Goal: Task Accomplishment & Management: Manage account settings

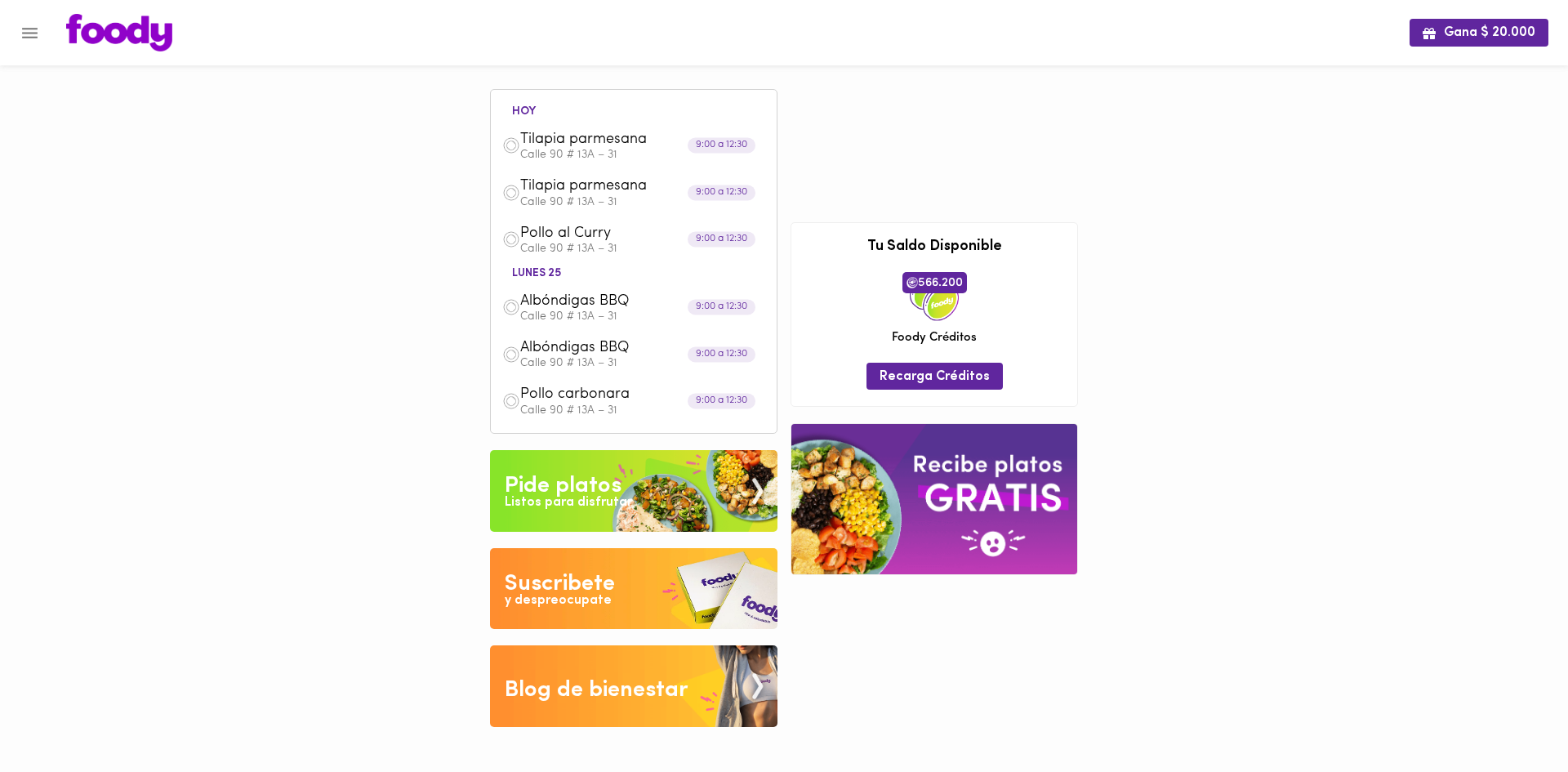
click at [589, 498] on div "Listos para disfrutar" at bounding box center [569, 503] width 128 height 19
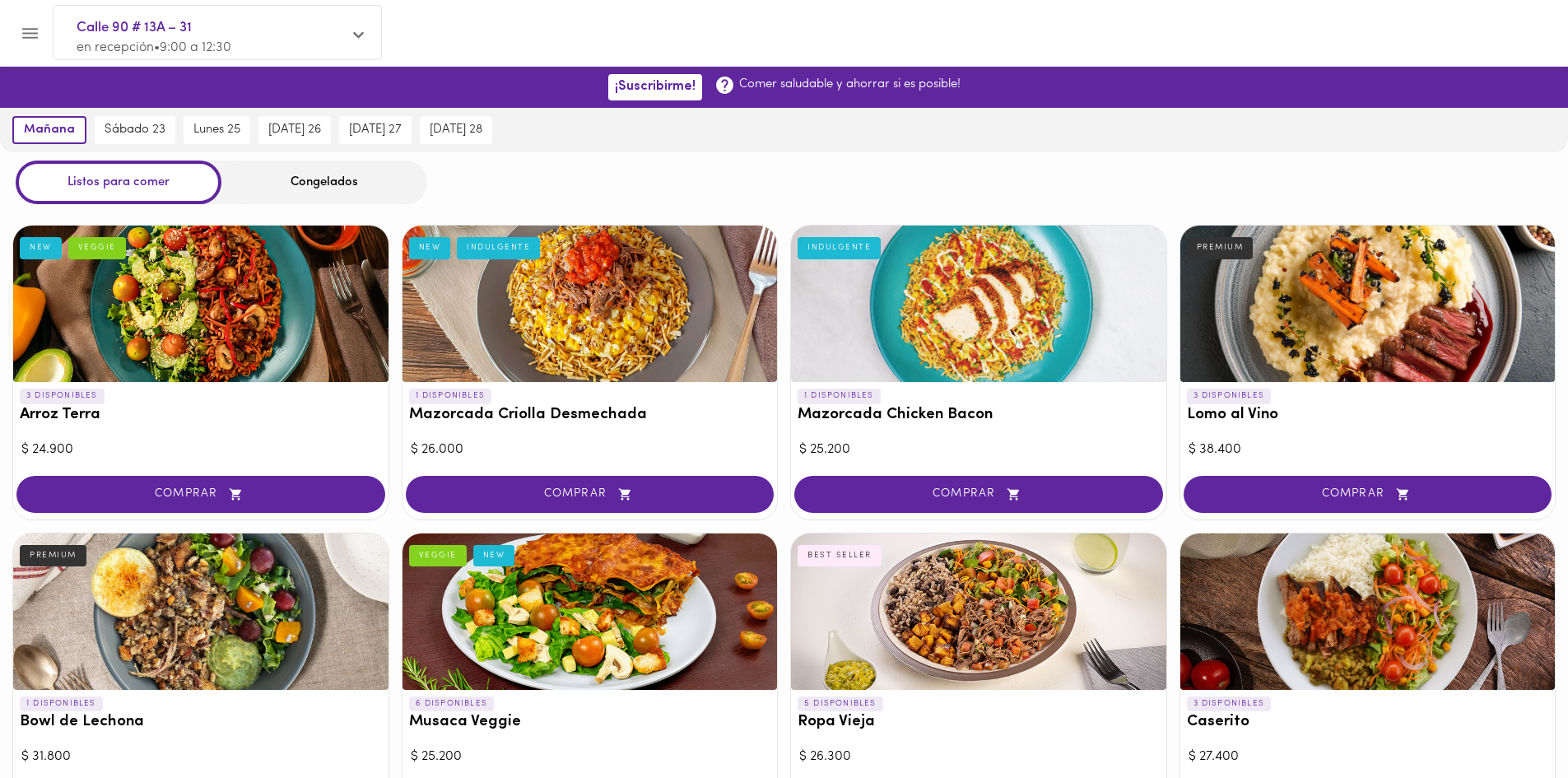
click at [22, 18] on button "Menu" at bounding box center [29, 33] width 40 height 40
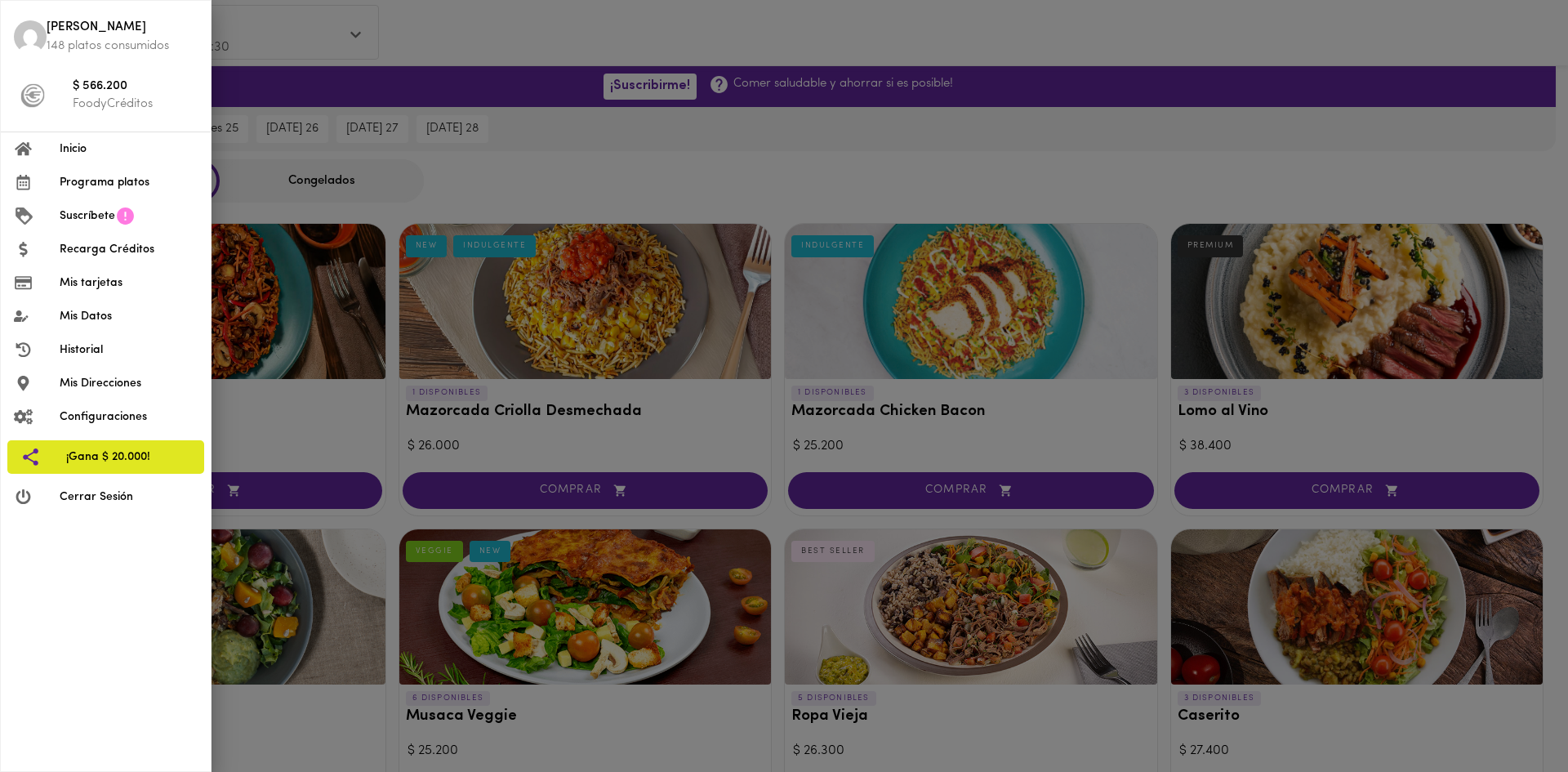
click at [73, 25] on span "Yudy" at bounding box center [122, 27] width 151 height 19
